Goal: Transaction & Acquisition: Download file/media

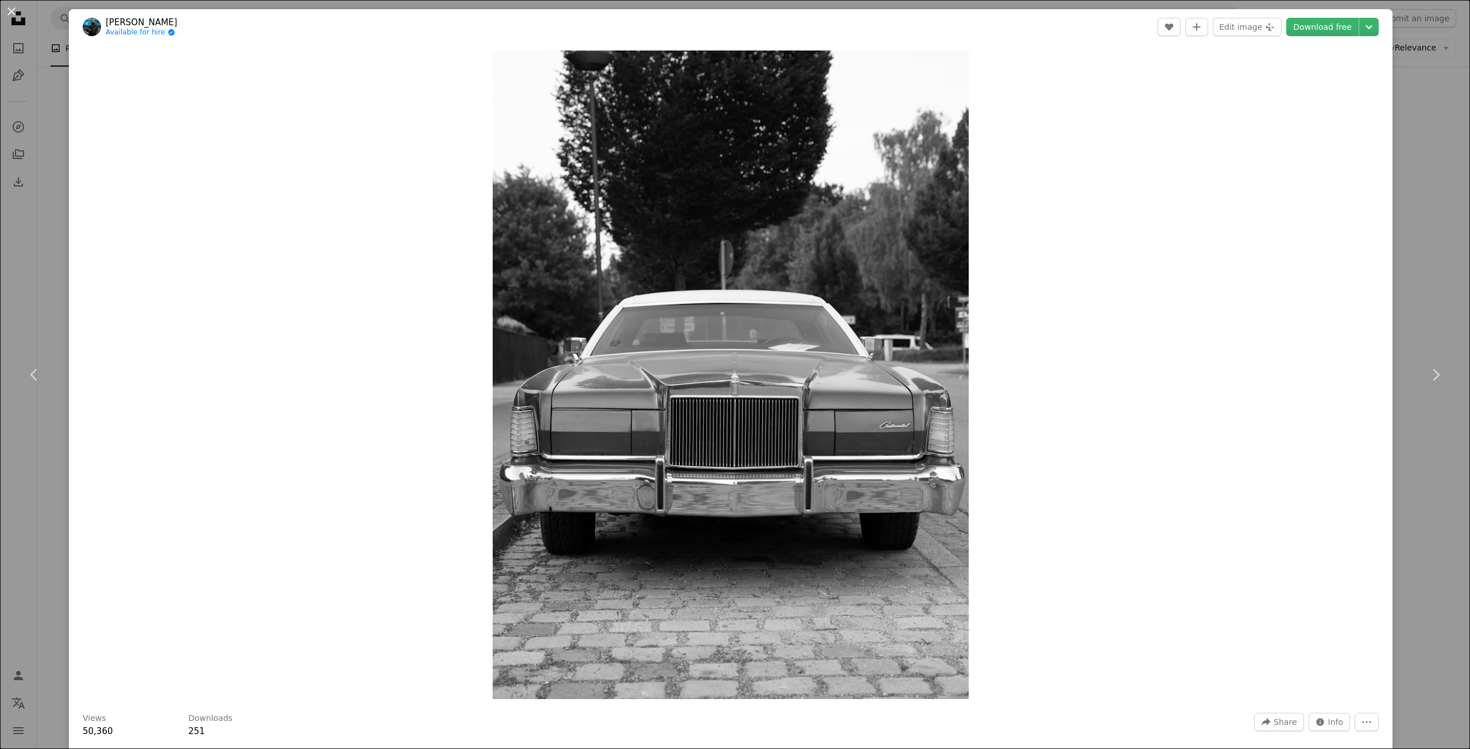
scroll to position [6311, 0]
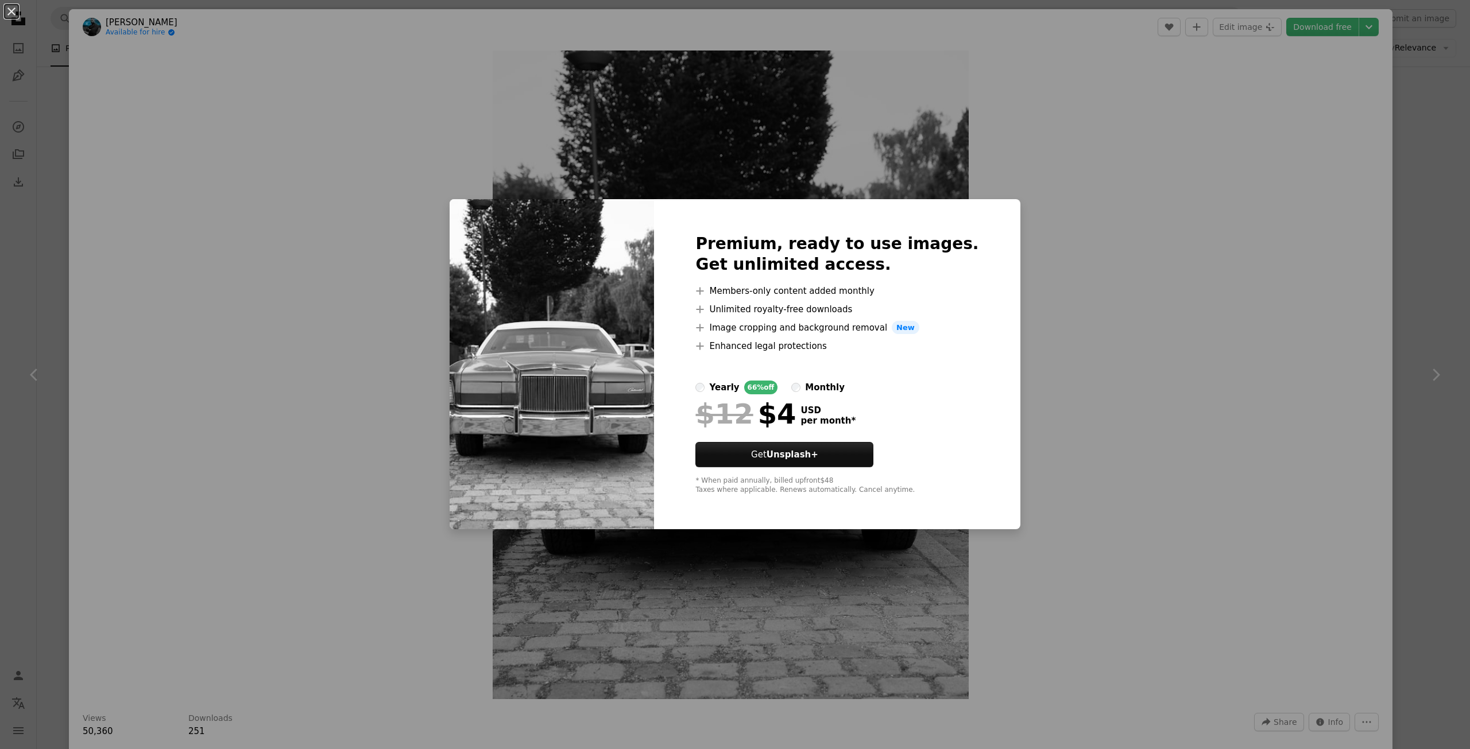
click at [1100, 262] on div "An X shape Premium, ready to use images. Get unlimited access. A plus sign Memb…" at bounding box center [735, 374] width 1470 height 749
